Goal: Information Seeking & Learning: Learn about a topic

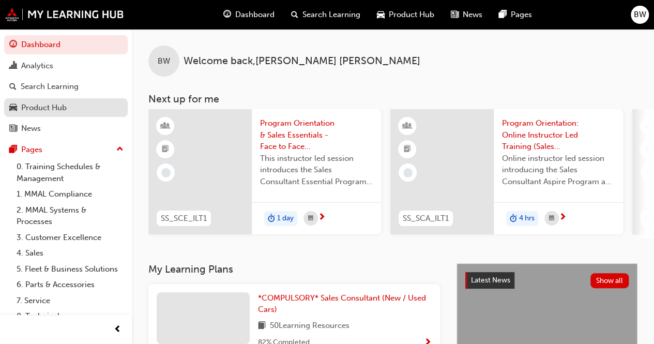
click at [50, 108] on div "Product Hub" at bounding box center [44, 108] width 46 height 12
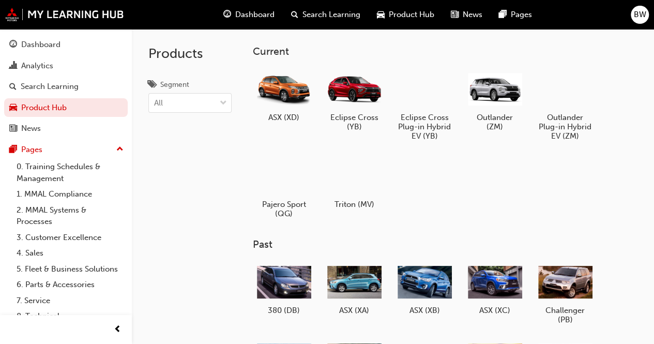
click at [4, 9] on div "Dashboard Search Learning Product Hub News Pages BW" at bounding box center [327, 14] width 654 height 29
click at [10, 14] on img at bounding box center [64, 14] width 119 height 13
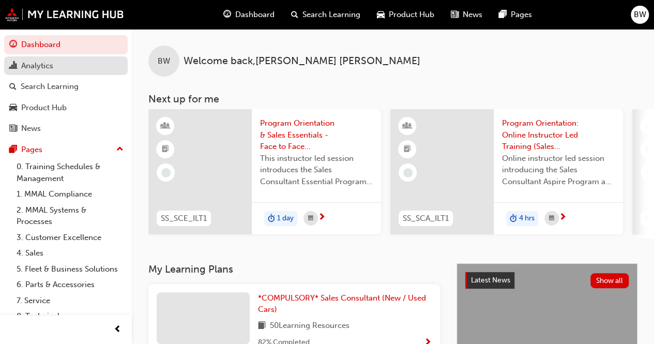
click at [95, 56] on link "Analytics" at bounding box center [66, 65] width 124 height 19
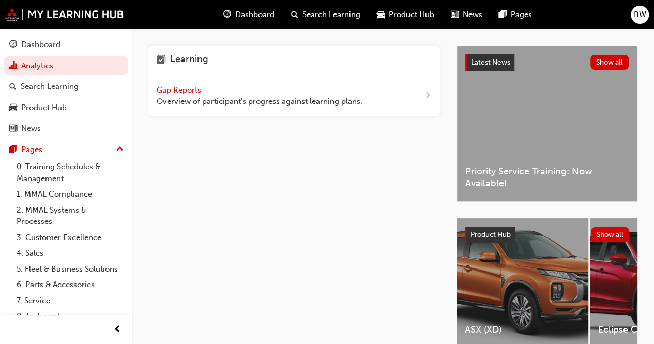
click at [88, 76] on button "Dashboard Analytics Search Learning Product Hub News Pages" at bounding box center [66, 86] width 124 height 107
click at [83, 99] on link "Product Hub" at bounding box center [66, 107] width 124 height 19
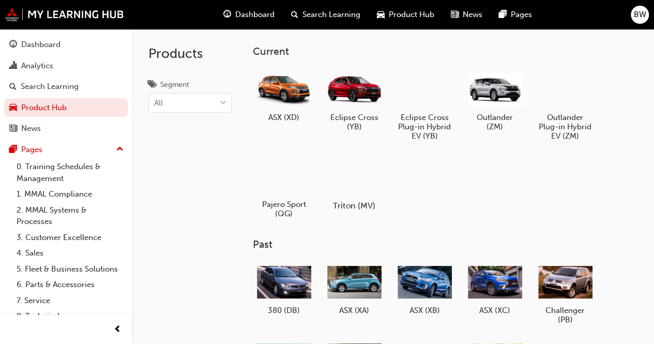
click at [362, 195] on div at bounding box center [353, 175] width 57 height 41
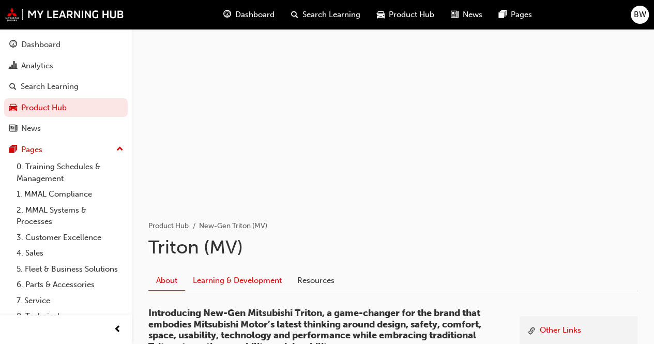
click at [259, 277] on link "Learning & Development" at bounding box center [237, 281] width 104 height 20
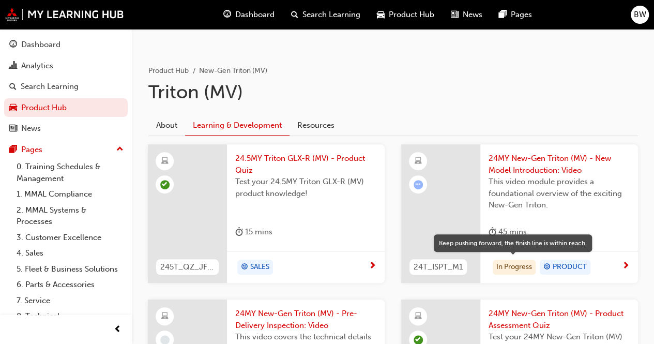
scroll to position [207, 0]
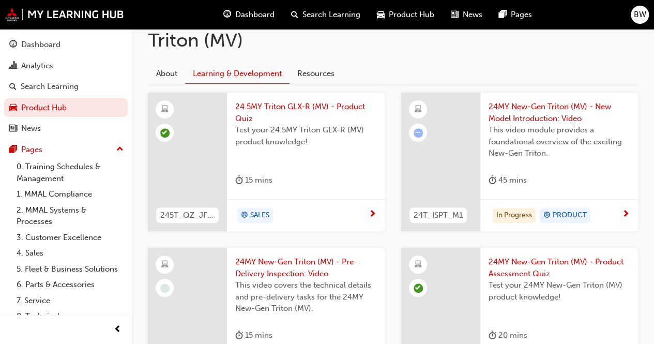
click at [539, 109] on span "24MY New-Gen Triton (MV) - New Model Introduction: Video" at bounding box center [559, 112] width 141 height 23
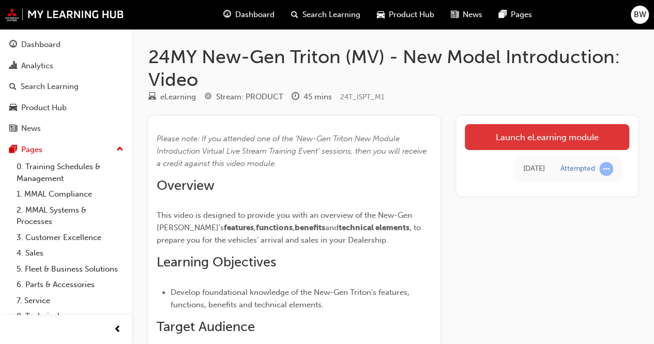
click at [514, 138] on link "Launch eLearning module" at bounding box center [547, 137] width 164 height 26
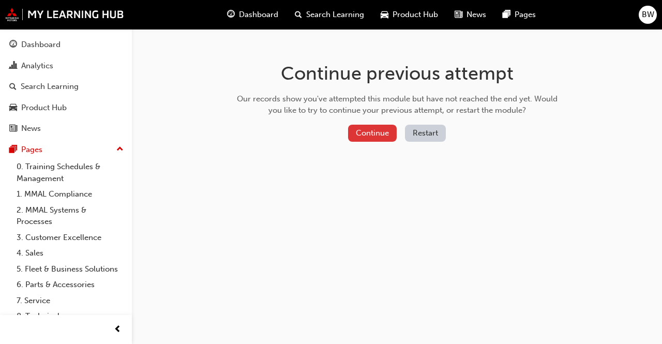
click at [379, 139] on button "Continue" at bounding box center [372, 133] width 49 height 17
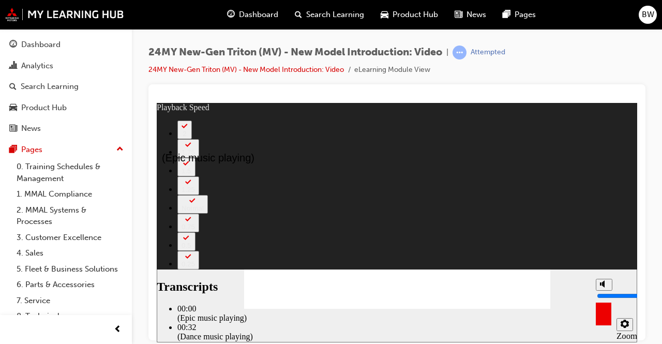
type input "2"
click at [605, 287] on icon "Mute (Ctrl+Alt+M)" at bounding box center [604, 283] width 8 height 7
type input "0"
type input "2"
type input "0"
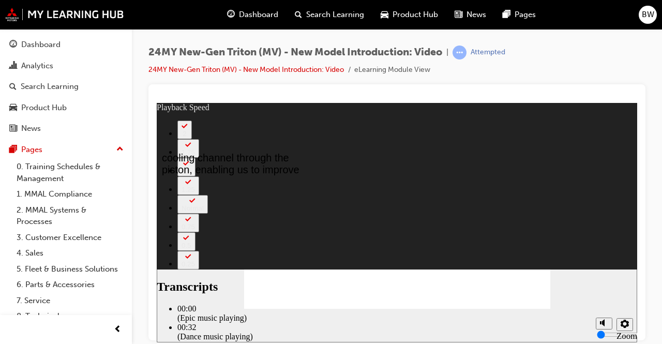
type input "1829"
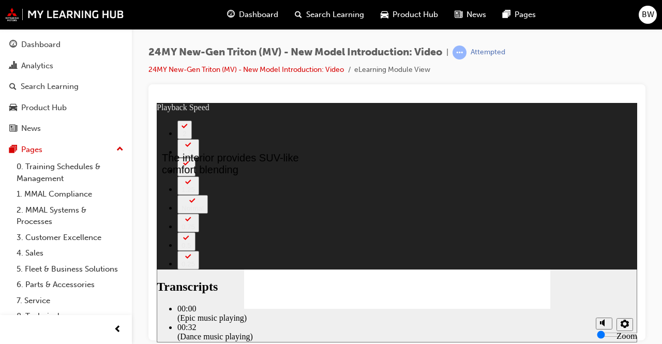
drag, startPoint x: 492, startPoint y: 268, endPoint x: 516, endPoint y: 269, distance: 23.8
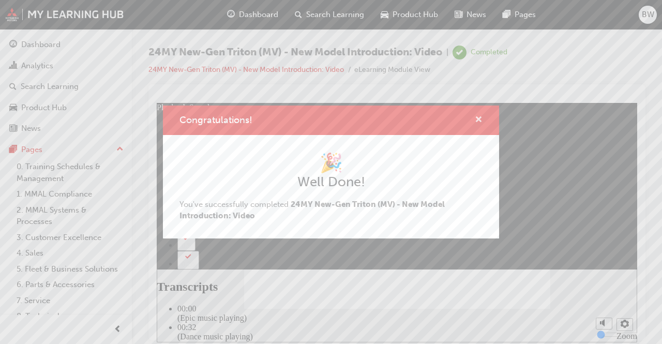
click at [476, 119] on span "cross-icon" at bounding box center [479, 120] width 8 height 9
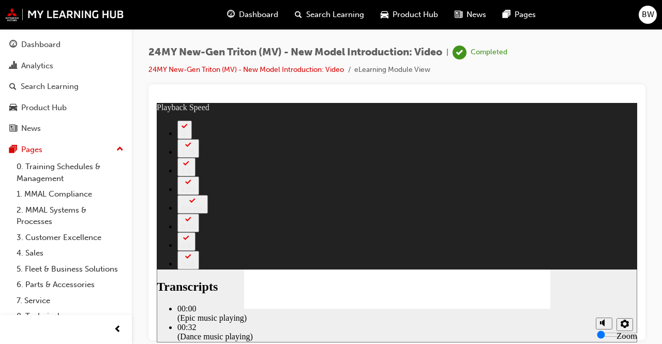
type input "2628"
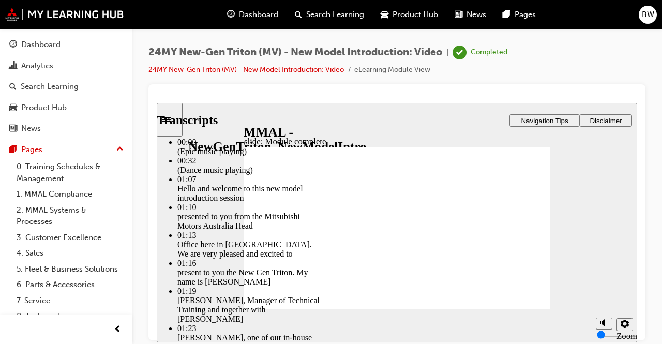
click at [17, 19] on img at bounding box center [64, 14] width 119 height 13
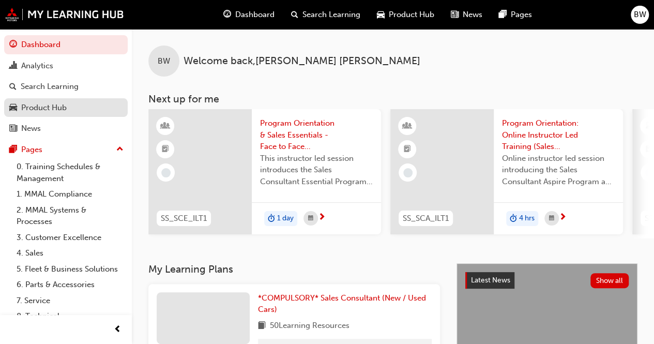
click at [25, 110] on div "Product Hub" at bounding box center [44, 108] width 46 height 12
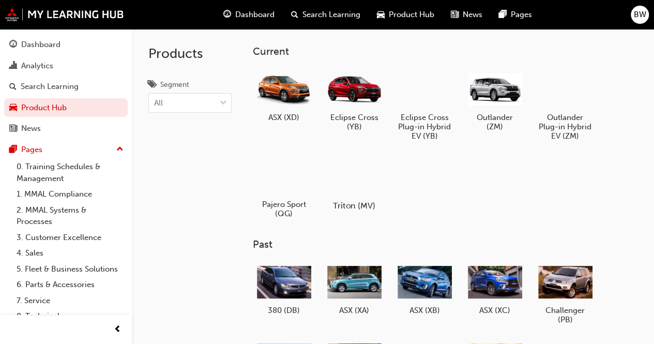
click at [359, 183] on div at bounding box center [353, 175] width 57 height 41
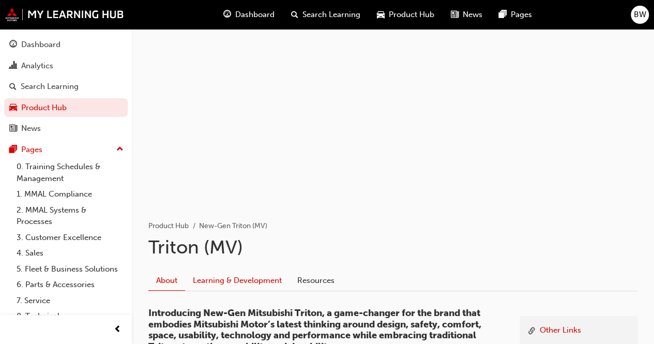
click at [249, 284] on link "Learning & Development" at bounding box center [237, 281] width 104 height 20
